Goal: Task Accomplishment & Management: Manage account settings

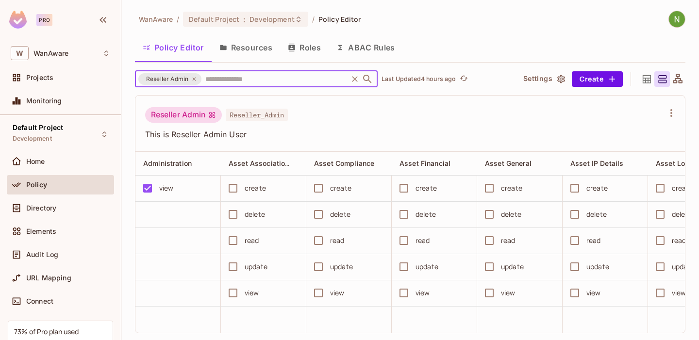
click at [225, 81] on input "text" at bounding box center [274, 78] width 143 height 17
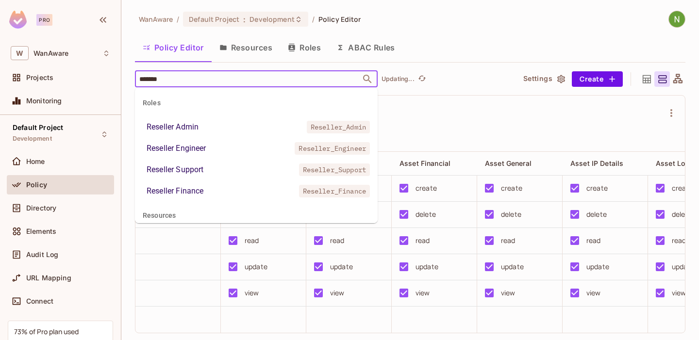
type input "********"
click at [196, 147] on div "Reseller Engineer" at bounding box center [177, 149] width 60 height 12
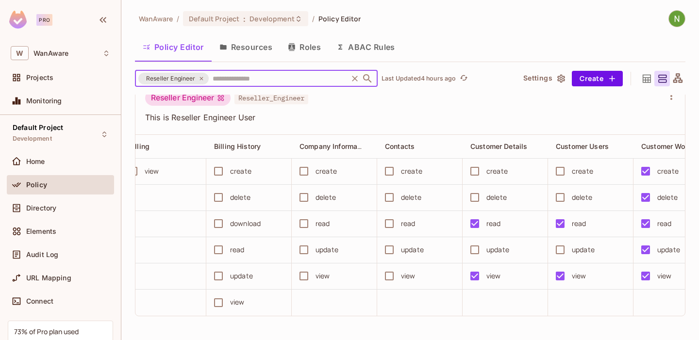
scroll to position [0, 868]
click at [240, 254] on div "read" at bounding box center [239, 250] width 15 height 11
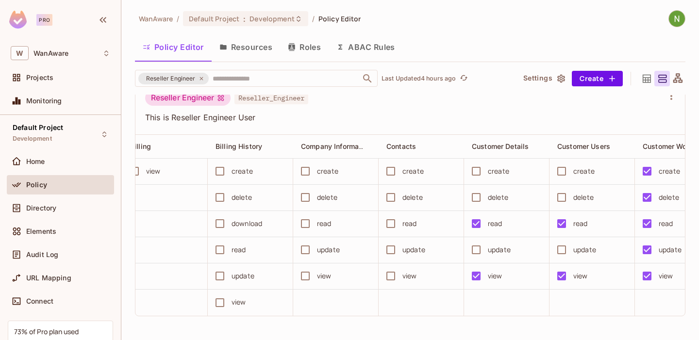
click at [232, 253] on div "read" at bounding box center [239, 250] width 15 height 11
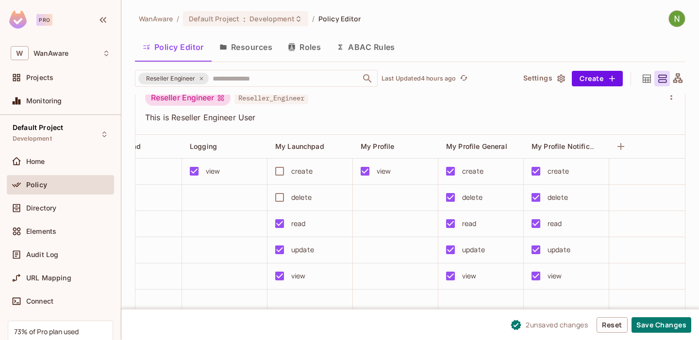
scroll to position [0, 1844]
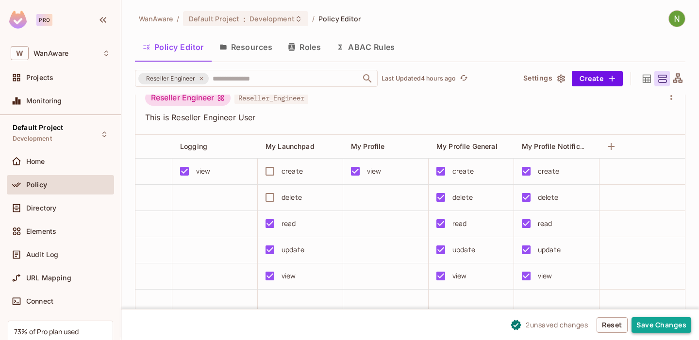
click at [664, 328] on button "Save Changes" at bounding box center [662, 326] width 60 height 16
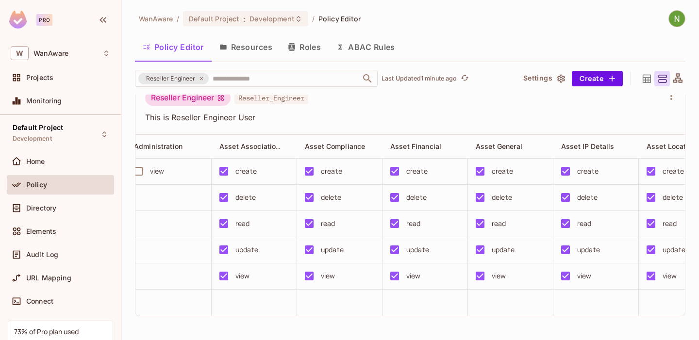
scroll to position [0, 0]
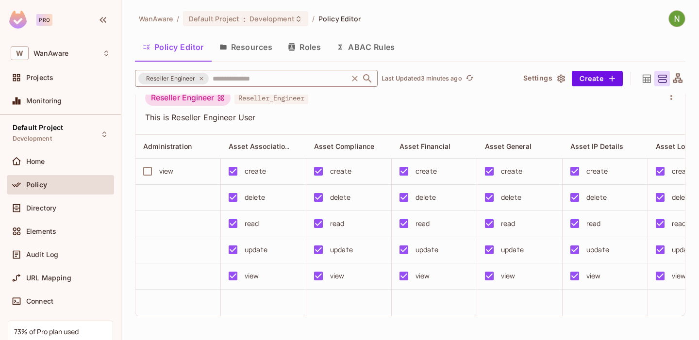
click at [273, 80] on input "text" at bounding box center [278, 78] width 136 height 17
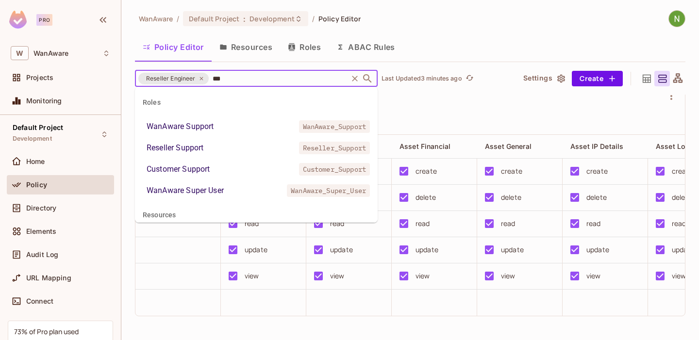
type input "****"
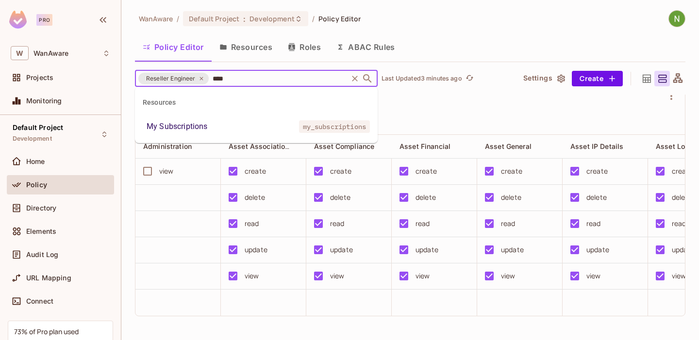
click at [209, 118] on li "My Subscriptions my_subscriptions" at bounding box center [256, 126] width 243 height 17
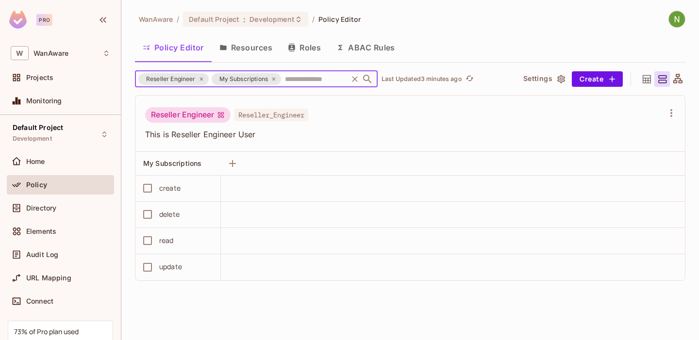
click at [173, 241] on div "read" at bounding box center [166, 241] width 15 height 11
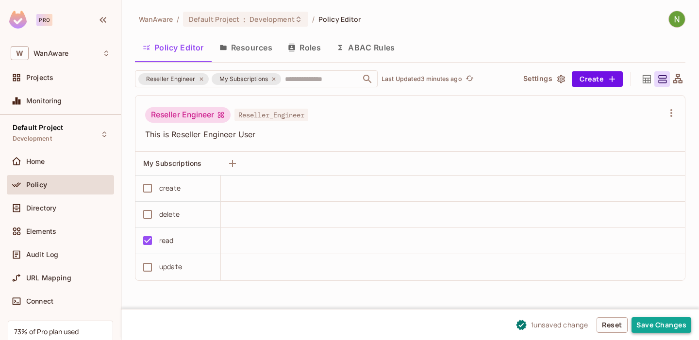
click at [655, 333] on button "Save Changes" at bounding box center [662, 326] width 60 height 16
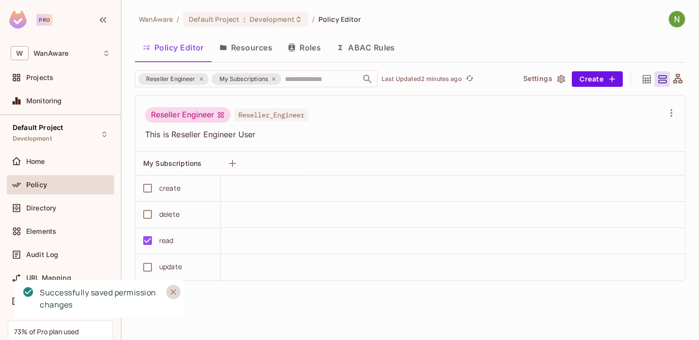
click at [179, 288] on button "Close" at bounding box center [173, 292] width 15 height 15
